Goal: Information Seeking & Learning: Find specific fact

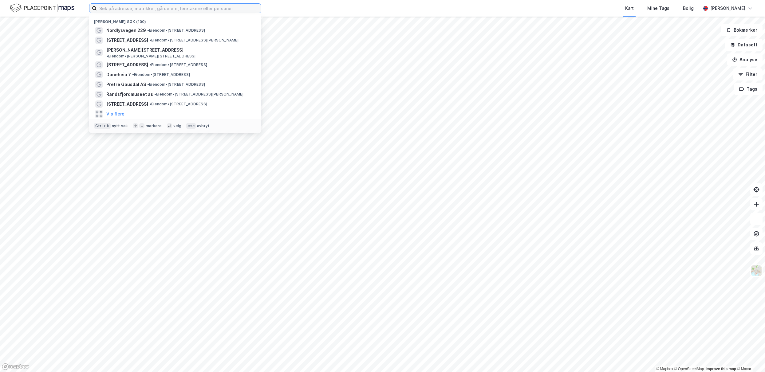
click at [137, 6] on input at bounding box center [179, 8] width 164 height 9
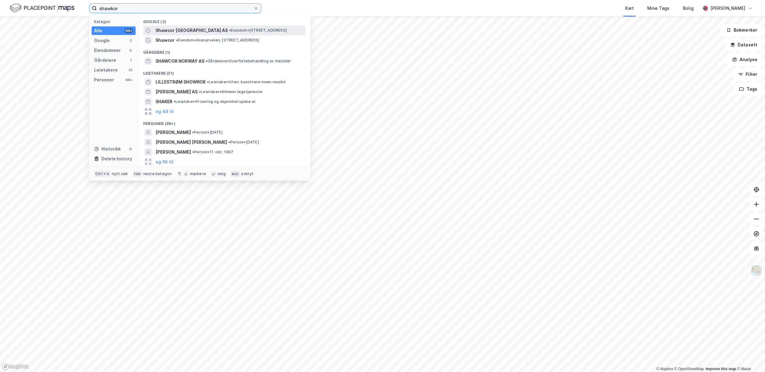
type input "shawkor"
click at [229, 28] on span "•" at bounding box center [230, 30] width 2 height 5
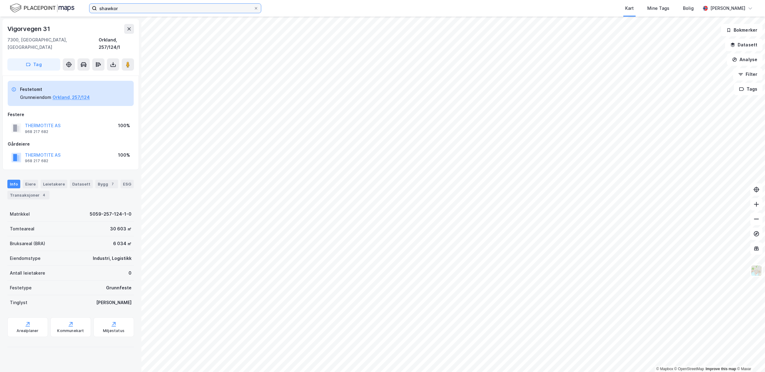
click at [141, 4] on input "shawkor" at bounding box center [175, 8] width 157 height 9
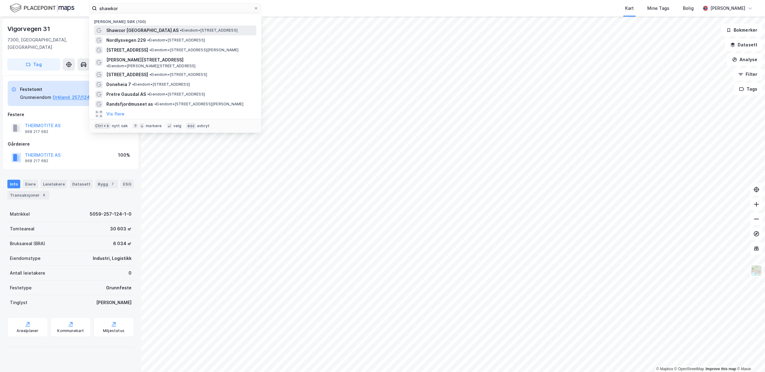
click at [137, 28] on span "Shawcor [GEOGRAPHIC_DATA] AS" at bounding box center [142, 30] width 72 height 7
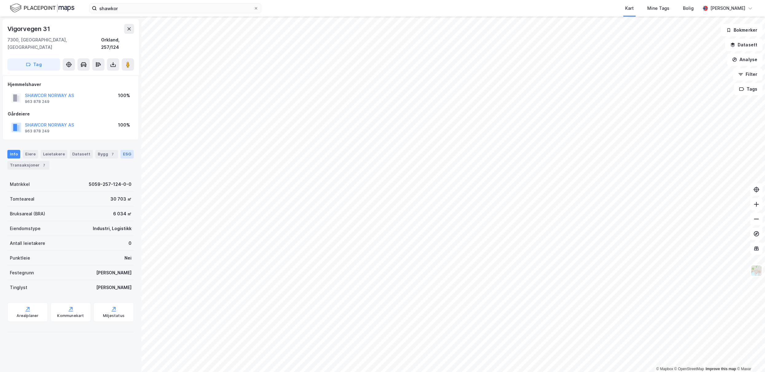
click at [125, 150] on div "ESG" at bounding box center [127, 154] width 13 height 9
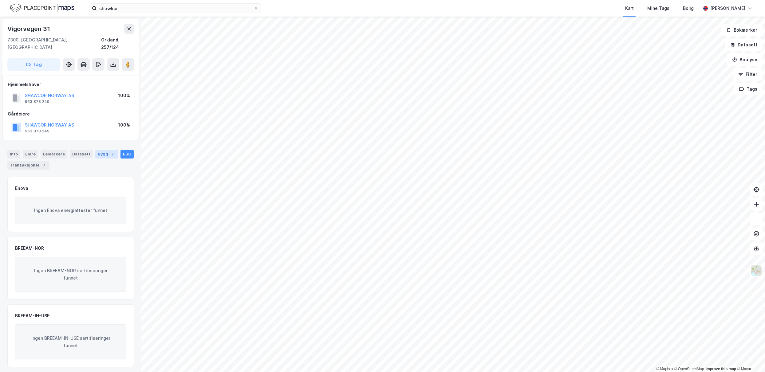
click at [97, 150] on div "Bygg 7" at bounding box center [106, 154] width 23 height 9
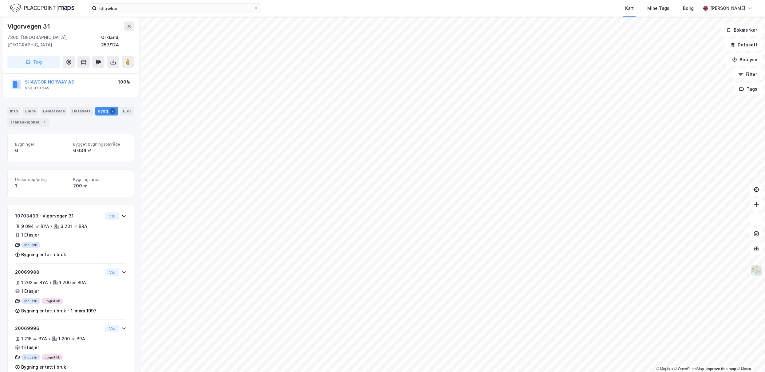
scroll to position [41, 0]
click at [141, 13] on div "shawkor Kart Mine Tags [PERSON_NAME] [PERSON_NAME]" at bounding box center [382, 8] width 765 height 17
click at [141, 8] on input "shawkor" at bounding box center [175, 8] width 157 height 9
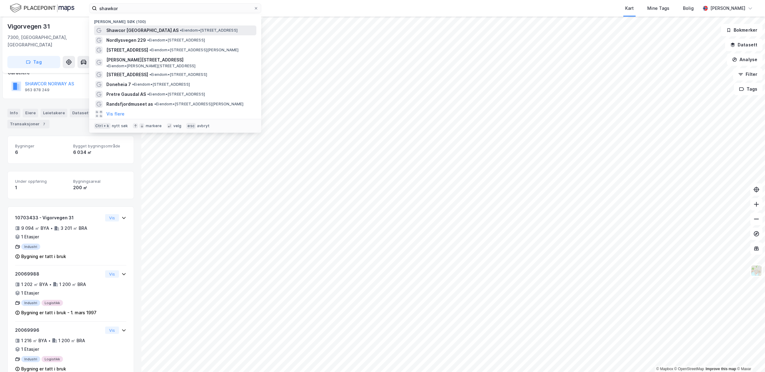
click at [134, 32] on span "Shawcor [GEOGRAPHIC_DATA] AS" at bounding box center [142, 30] width 72 height 7
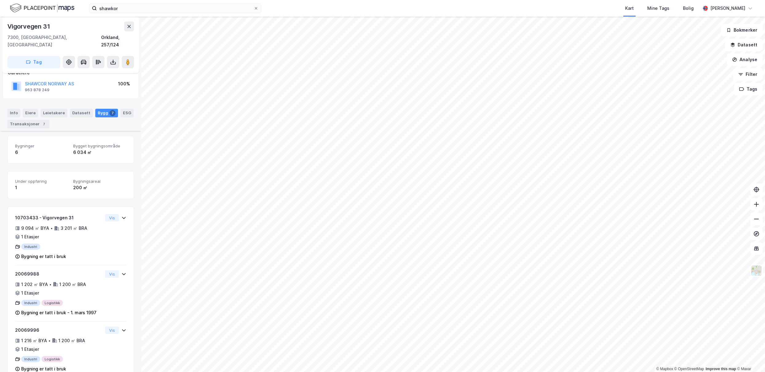
scroll to position [77, 0]
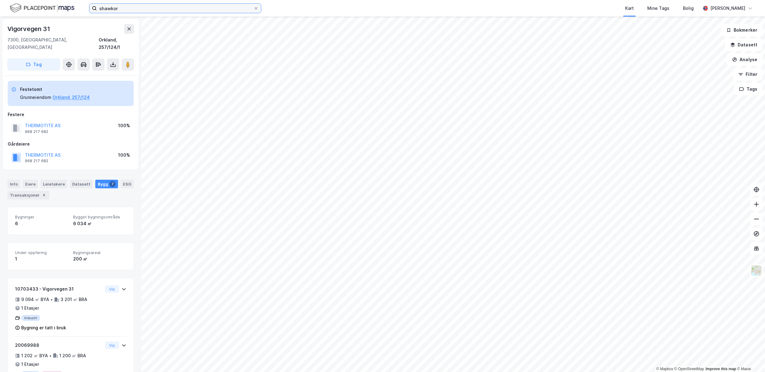
click at [161, 7] on input "shawkor" at bounding box center [175, 8] width 157 height 9
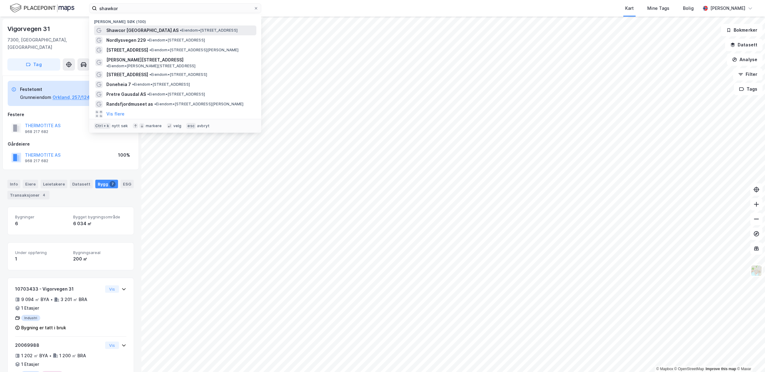
click at [178, 34] on div "Shawcor [GEOGRAPHIC_DATA] AS • Eiendom • [STREET_ADDRESS]" at bounding box center [180, 30] width 149 height 7
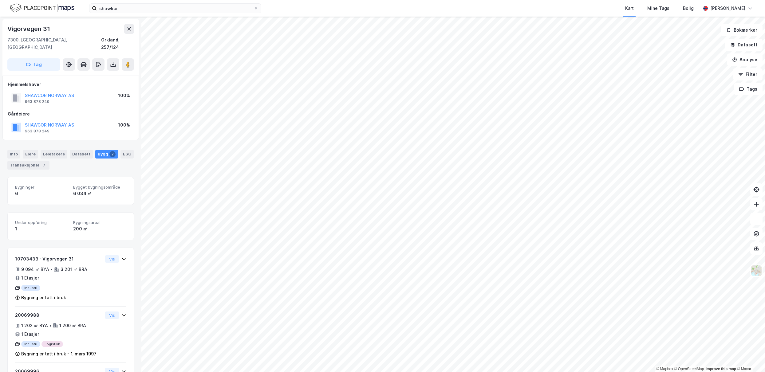
scroll to position [1, 0]
drag, startPoint x: 65, startPoint y: 40, endPoint x: 4, endPoint y: 28, distance: 61.5
click at [4, 28] on div "Vigorvegen 31 7300, [GEOGRAPHIC_DATA], Trøndelag Orkland, 257/124 Tag" at bounding box center [70, 46] width 137 height 57
copy div "[STREET_ADDRESS]"
